Goal: Obtain resource: Obtain resource

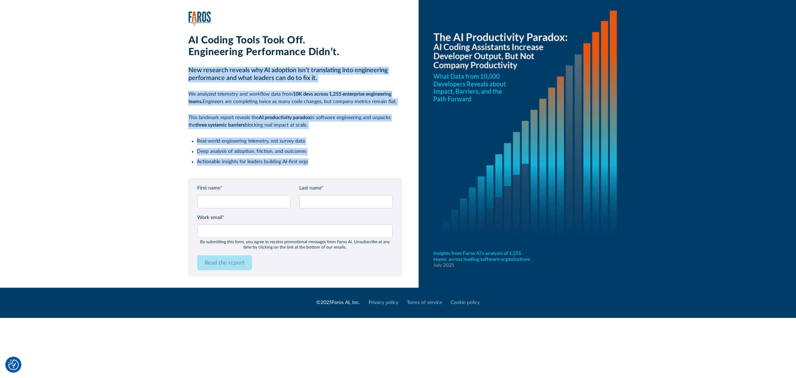
drag, startPoint x: 352, startPoint y: 162, endPoint x: 163, endPoint y: 63, distance: 213.4
click at [163, 63] on div "AI Coding Tools Took Off. Engineering Performance Didn’t. New research reveals …" at bounding box center [410, 143] width 772 height 287
copy div "New research reveals why AI adoption isn’t translating into engineering perform…"
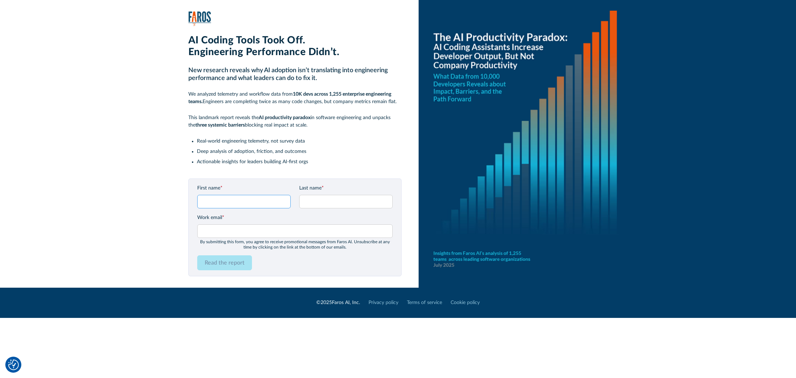
click at [258, 197] on input "First name *" at bounding box center [243, 201] width 93 height 13
type input "[PERSON_NAME]"
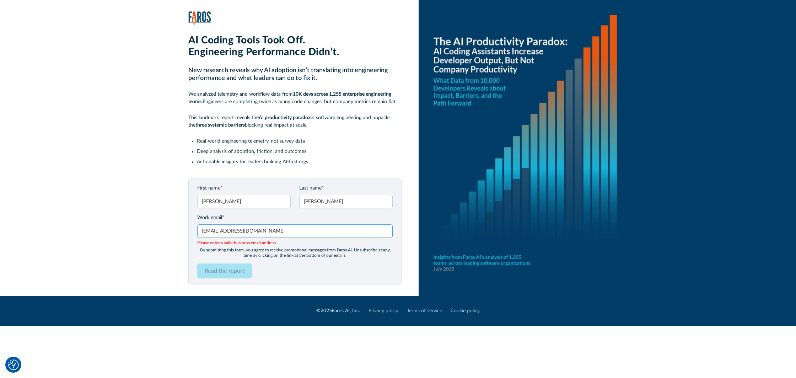
drag, startPoint x: 258, startPoint y: 232, endPoint x: 260, endPoint y: 236, distance: 4.6
click at [259, 236] on input "[EMAIL_ADDRESS][DOMAIN_NAME]" at bounding box center [294, 230] width 195 height 13
type input "[PERSON_NAME][EMAIL_ADDRESS][DOMAIN_NAME]"
click at [287, 273] on div "First name * [PERSON_NAME] Last name * [PERSON_NAME] Work email * [PERSON_NAME]…" at bounding box center [294, 231] width 213 height 106
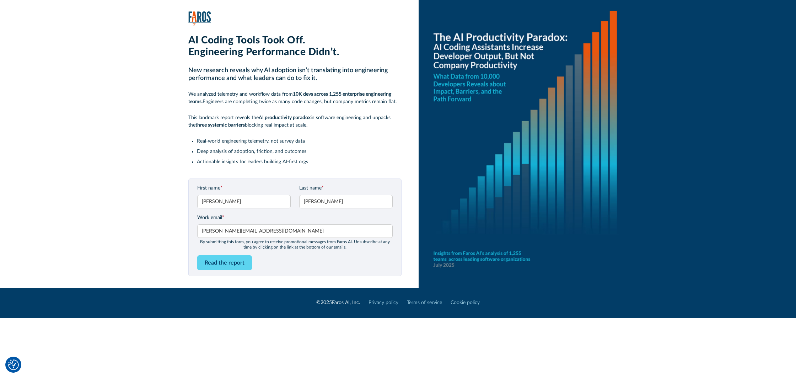
click at [242, 260] on input "Read the report" at bounding box center [224, 262] width 55 height 15
